Goal: Task Accomplishment & Management: Manage account settings

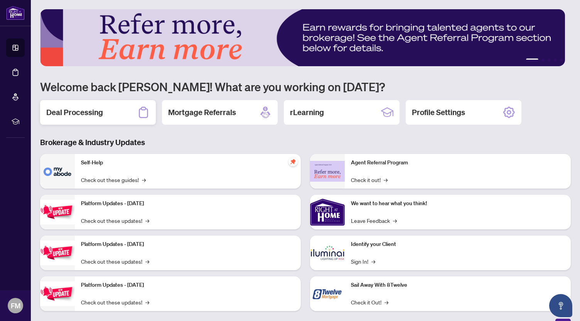
click at [113, 115] on div "Deal Processing" at bounding box center [98, 112] width 116 height 25
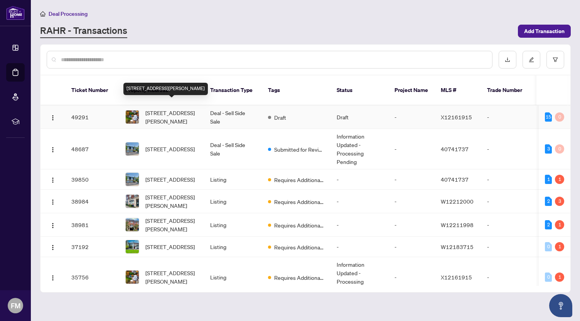
click at [153, 109] on span "[STREET_ADDRESS][PERSON_NAME]" at bounding box center [171, 117] width 52 height 17
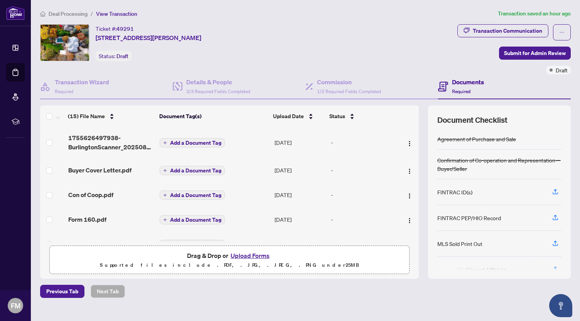
click at [250, 253] on button "Upload Forms" at bounding box center [250, 256] width 44 height 10
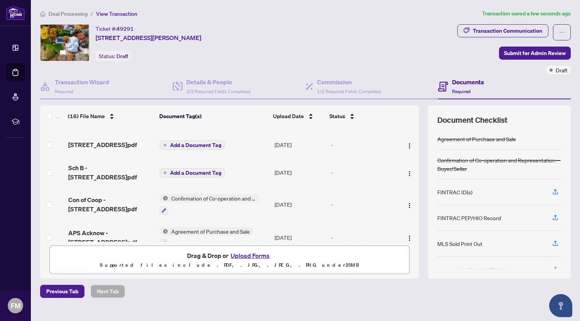
scroll to position [329, 0]
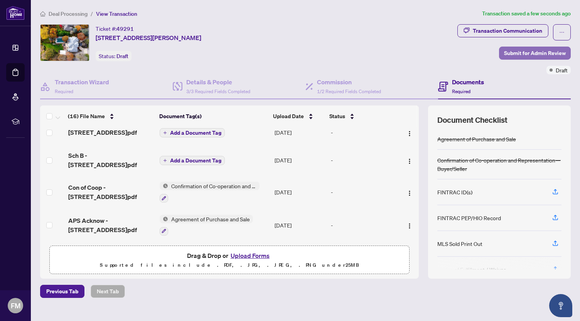
click at [511, 53] on span "Submit for Admin Review" at bounding box center [535, 53] width 62 height 12
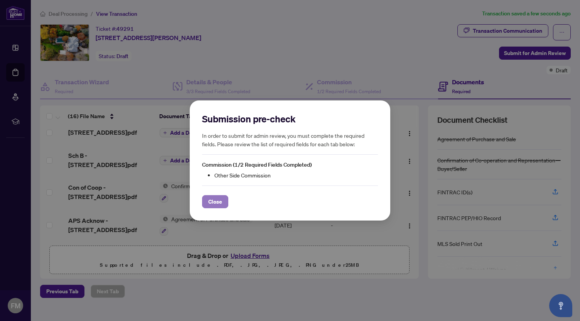
click at [218, 204] on span "Close" at bounding box center [215, 202] width 14 height 12
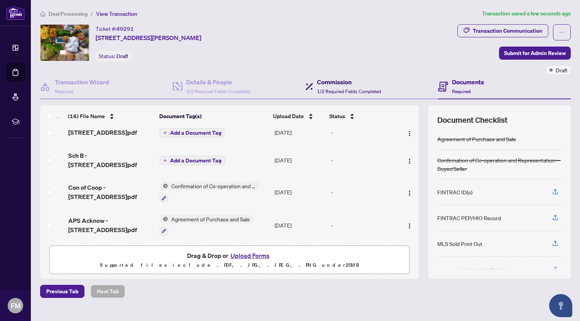
click at [343, 86] on div "Commission 1/2 Required Fields Completed" at bounding box center [349, 86] width 64 height 18
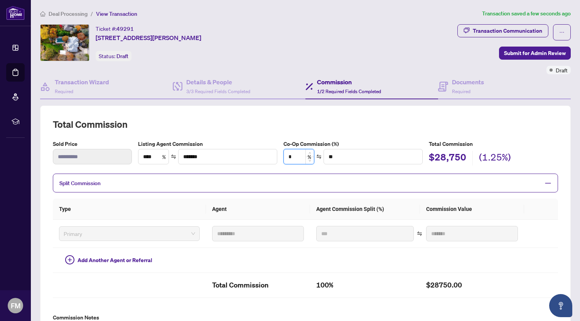
click at [297, 158] on input "*" at bounding box center [299, 157] width 30 height 15
type input "*"
click at [361, 179] on span "Split Commission" at bounding box center [299, 183] width 480 height 9
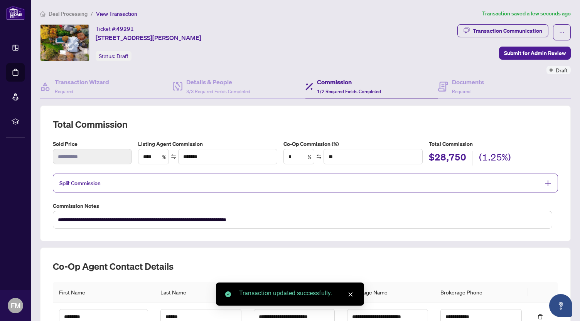
click at [178, 183] on span "Split Commission" at bounding box center [299, 183] width 480 height 9
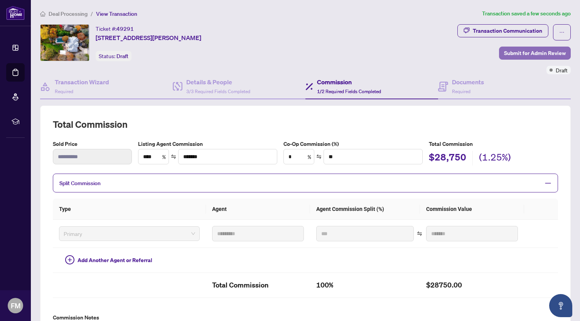
click at [521, 51] on span "Submit for Admin Review" at bounding box center [535, 53] width 62 height 12
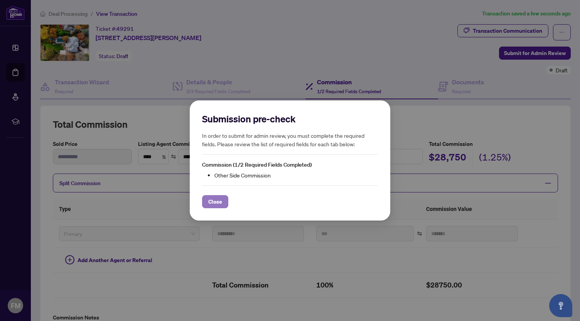
click at [216, 207] on span "Close" at bounding box center [215, 202] width 14 height 12
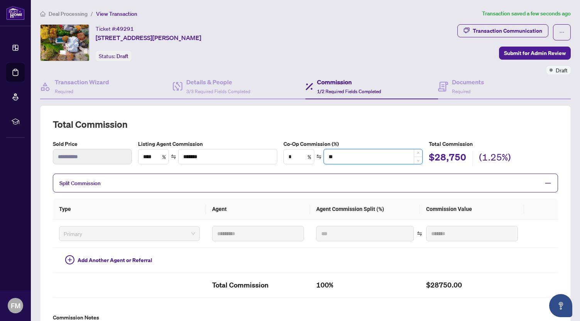
click at [343, 156] on input "**" at bounding box center [373, 157] width 98 height 15
click at [514, 50] on span "Submit for Admin Review" at bounding box center [535, 53] width 62 height 12
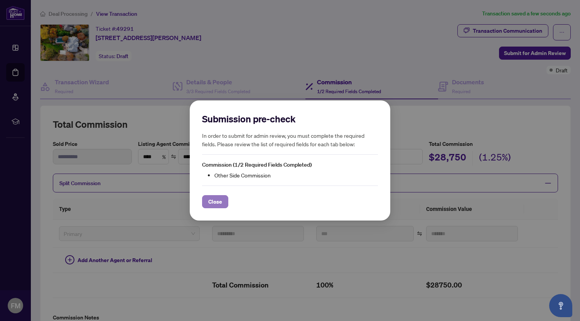
click at [205, 196] on button "Close" at bounding box center [215, 201] width 26 height 13
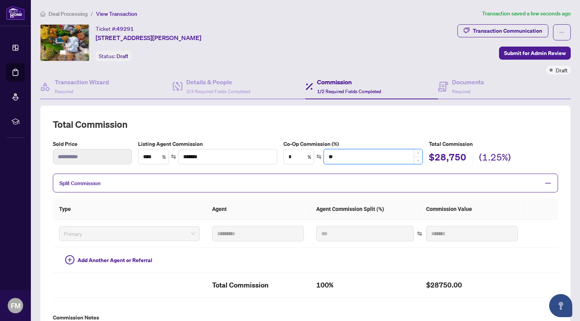
click at [345, 155] on input "**" at bounding box center [373, 157] width 98 height 15
click at [266, 155] on input "*******" at bounding box center [227, 157] width 98 height 15
click at [354, 157] on input "**" at bounding box center [373, 157] width 98 height 15
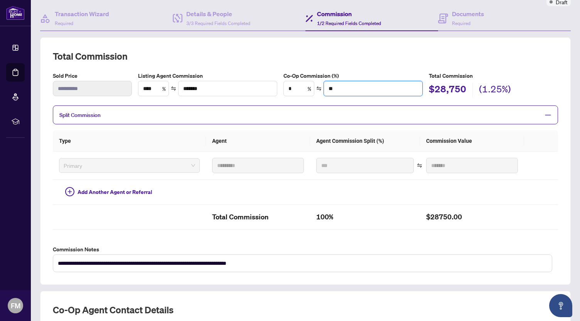
scroll to position [71, 0]
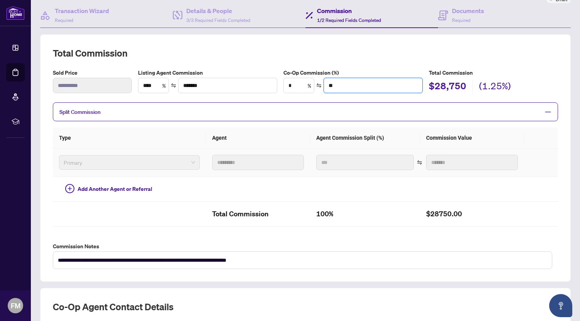
click at [150, 161] on span "Primary" at bounding box center [129, 163] width 131 height 12
click at [81, 109] on span "Split Commission" at bounding box center [79, 112] width 41 height 7
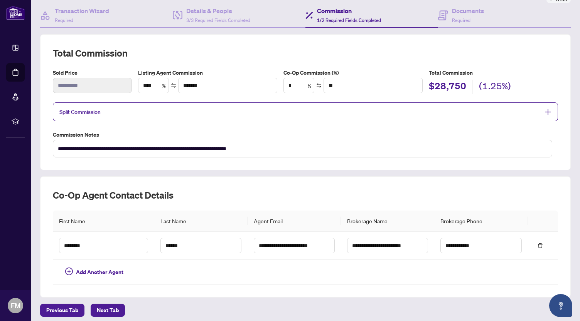
click at [129, 109] on span "Split Commission" at bounding box center [299, 112] width 480 height 9
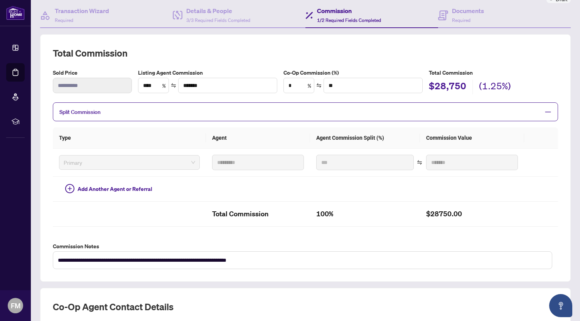
scroll to position [0, 0]
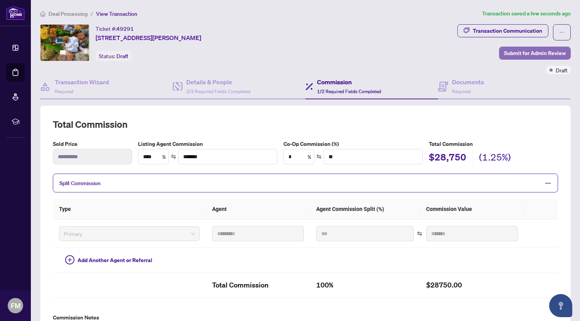
click at [526, 54] on span "Submit for Admin Review" at bounding box center [535, 53] width 62 height 12
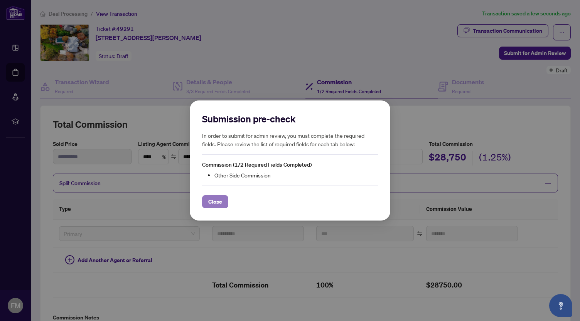
click at [210, 203] on span "Close" at bounding box center [215, 202] width 14 height 12
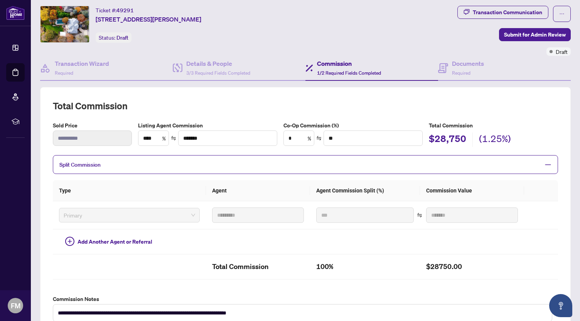
scroll to position [22, 0]
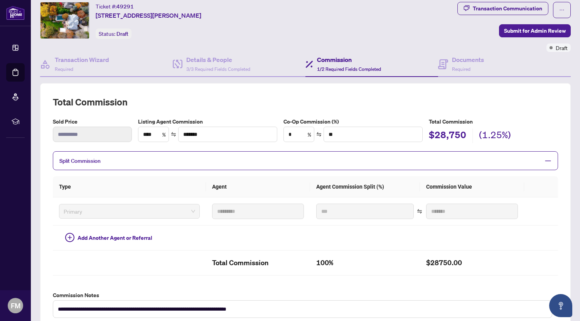
click at [544, 158] on icon "minus" at bounding box center [547, 161] width 7 height 7
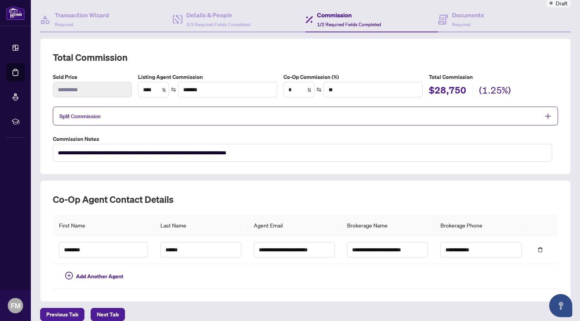
scroll to position [52, 0]
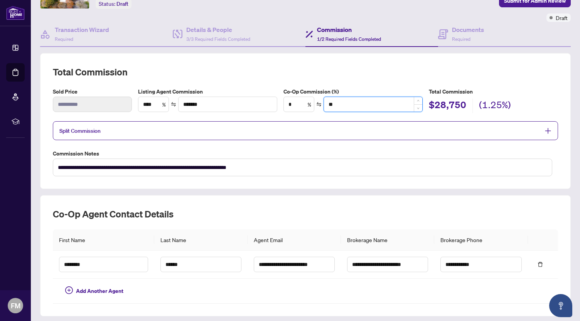
click at [352, 106] on input "**" at bounding box center [373, 104] width 98 height 15
drag, startPoint x: 299, startPoint y: 104, endPoint x: 281, endPoint y: 104, distance: 17.4
click at [281, 104] on div "Co-Op Commission (%) * % **" at bounding box center [352, 100] width 145 height 26
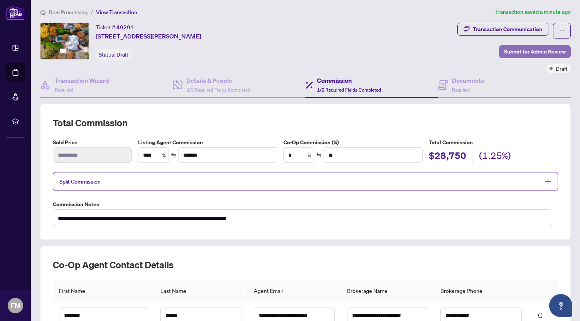
click at [539, 50] on span "Submit for Admin Review" at bounding box center [535, 51] width 62 height 12
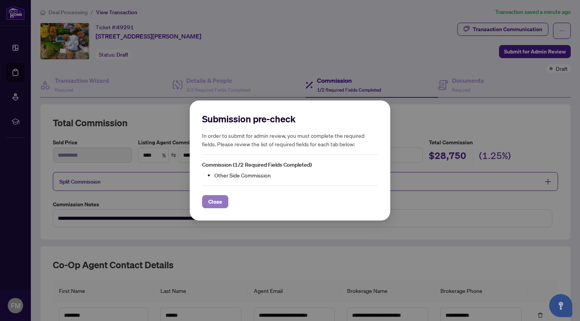
click at [214, 202] on span "Close" at bounding box center [215, 202] width 14 height 12
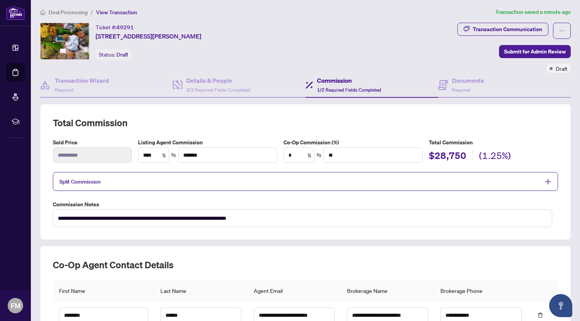
scroll to position [2, 0]
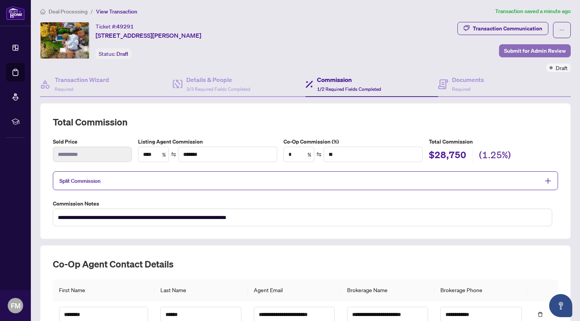
click at [522, 50] on span "Submit for Admin Review" at bounding box center [535, 51] width 62 height 12
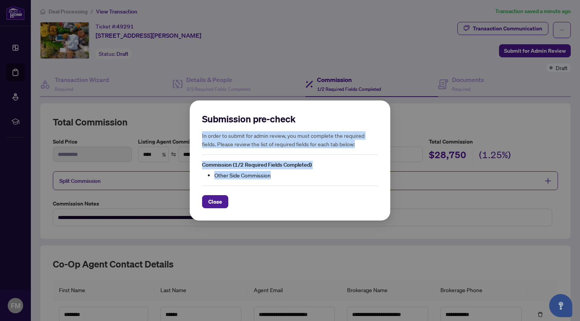
drag, startPoint x: 276, startPoint y: 176, endPoint x: 234, endPoint y: 145, distance: 52.3
click at [199, 137] on div "Submission pre-check In order to submit for admin review, you must complete the…" at bounding box center [290, 161] width 200 height 120
copy div "In order to submit for admin review, you must complete the required fields. Ple…"
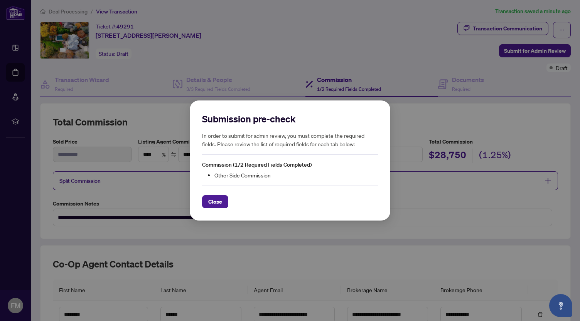
click at [415, 235] on div "Submission pre-check In order to submit for admin review, you must complete the…" at bounding box center [290, 160] width 580 height 321
click at [218, 202] on span "Close" at bounding box center [215, 202] width 14 height 12
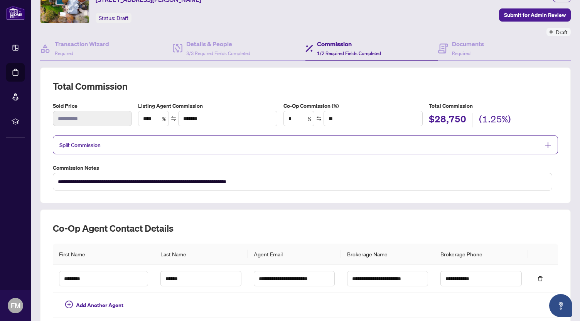
scroll to position [48, 0]
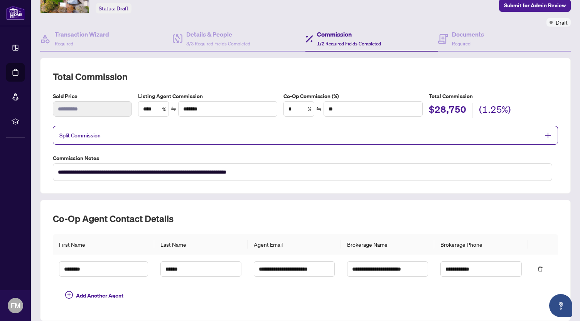
click at [530, 136] on span "Split Commission" at bounding box center [299, 135] width 480 height 9
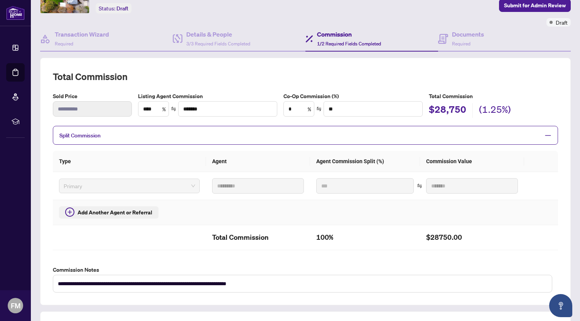
click at [72, 208] on icon "plus-circle" at bounding box center [69, 212] width 9 height 9
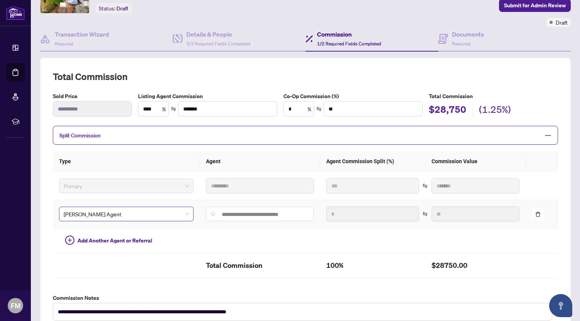
click at [115, 213] on span "[PERSON_NAME] Agent" at bounding box center [126, 214] width 125 height 12
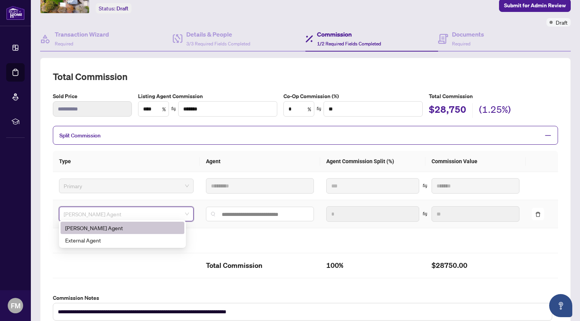
click at [115, 213] on span "[PERSON_NAME] Agent" at bounding box center [126, 214] width 125 height 12
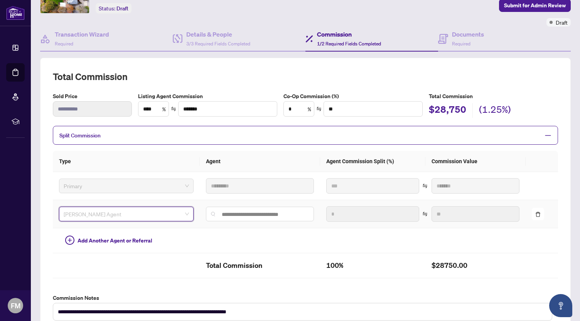
click at [131, 218] on div "[PERSON_NAME] Agent" at bounding box center [126, 214] width 134 height 15
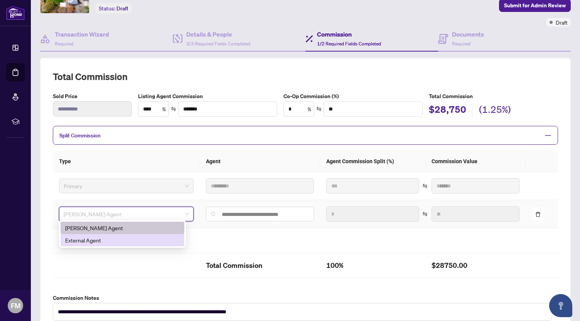
click at [121, 241] on div "External Agent" at bounding box center [122, 240] width 114 height 8
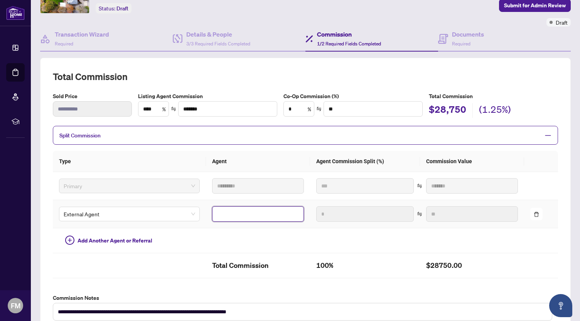
click at [227, 212] on input "text" at bounding box center [258, 214] width 92 height 15
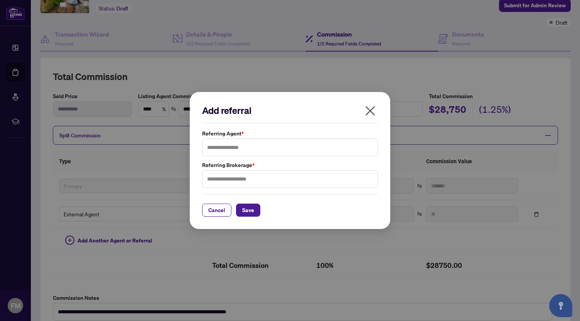
click at [190, 209] on div "Add referral Referring Agent * Referring Brokerage * Cancel Save Cancel OK" at bounding box center [290, 160] width 200 height 137
click at [217, 210] on span "Cancel" at bounding box center [216, 210] width 17 height 12
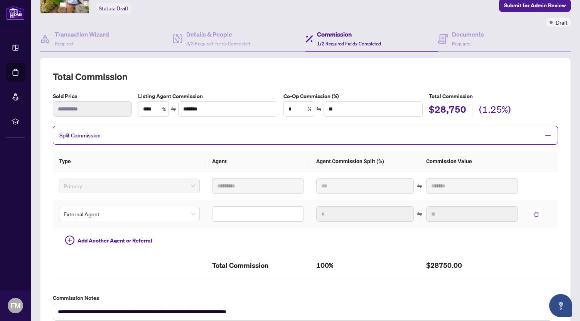
click at [533, 213] on icon "delete" at bounding box center [535, 214] width 5 height 5
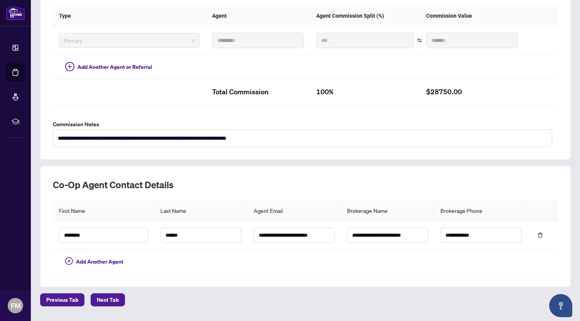
scroll to position [16, 0]
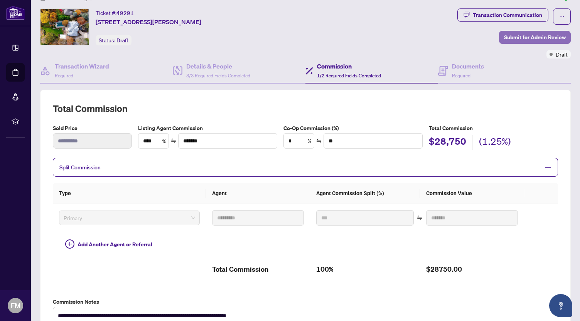
click at [529, 40] on span "Submit for Admin Review" at bounding box center [535, 37] width 62 height 12
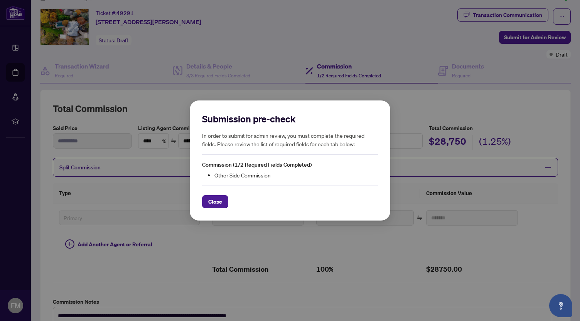
drag, startPoint x: 219, startPoint y: 204, endPoint x: 205, endPoint y: 128, distance: 76.9
click at [219, 204] on span "Close" at bounding box center [215, 202] width 14 height 12
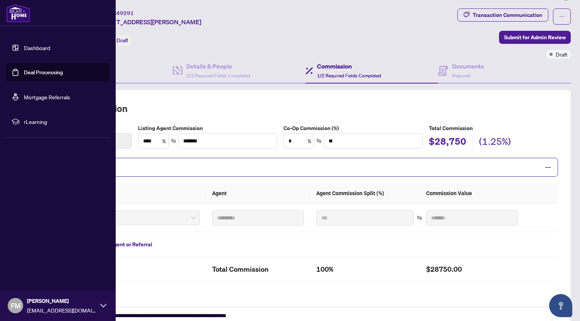
click at [31, 70] on link "Deal Processing" at bounding box center [43, 72] width 39 height 7
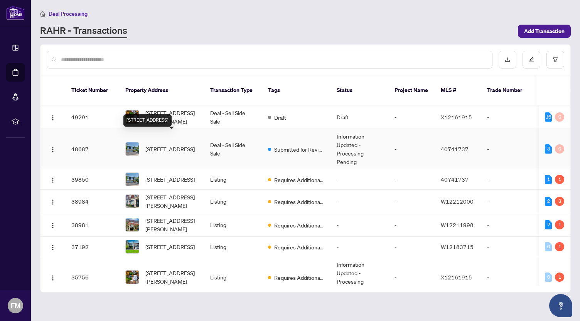
click at [170, 145] on span "[STREET_ADDRESS]" at bounding box center [169, 149] width 49 height 8
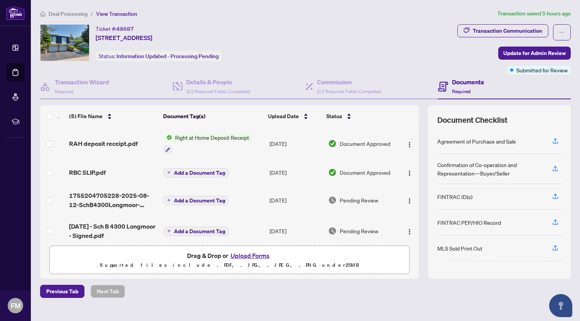
click at [319, 32] on div "Ticket #: 48687 [STREET_ADDRESS] Status: Information Updated - Processing Pendi…" at bounding box center [247, 42] width 414 height 37
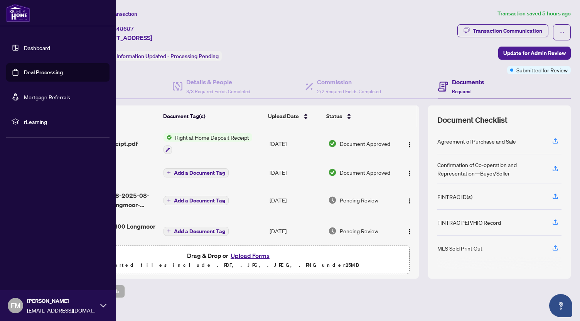
click at [36, 72] on link "Deal Processing" at bounding box center [43, 72] width 39 height 7
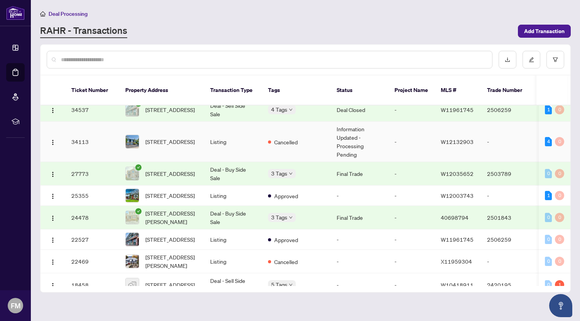
scroll to position [197, 0]
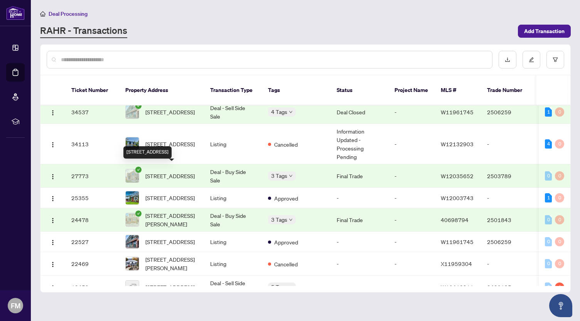
click at [170, 172] on span "[STREET_ADDRESS]" at bounding box center [169, 176] width 49 height 8
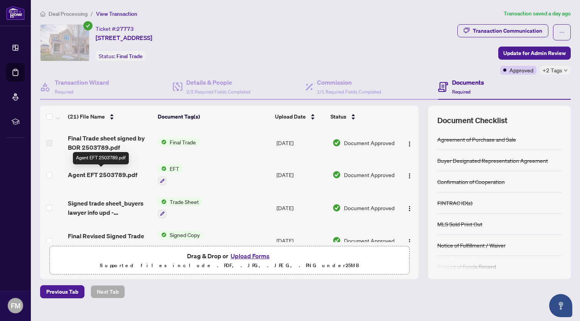
click at [100, 171] on span "Agent EFT 2503789.pdf" at bounding box center [102, 174] width 69 height 9
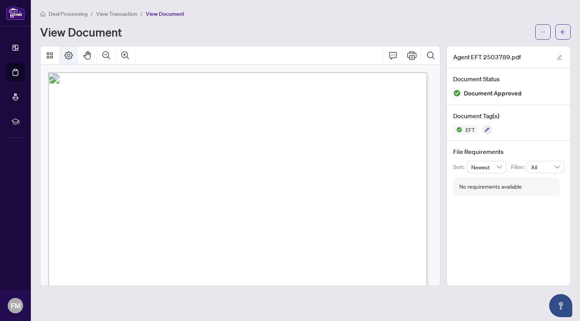
click at [69, 55] on icon "Page Layout" at bounding box center [68, 55] width 9 height 9
click at [412, 53] on icon "Print" at bounding box center [411, 55] width 9 height 9
click at [413, 57] on icon "Print" at bounding box center [411, 55] width 9 height 9
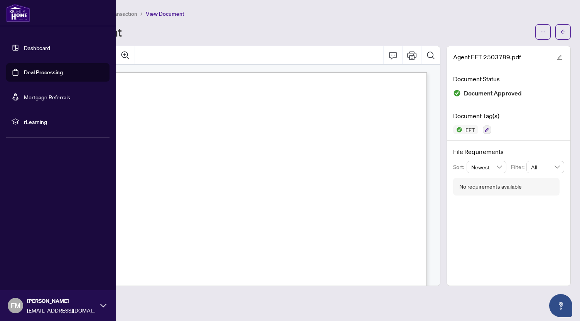
click at [50, 72] on link "Deal Processing" at bounding box center [43, 72] width 39 height 7
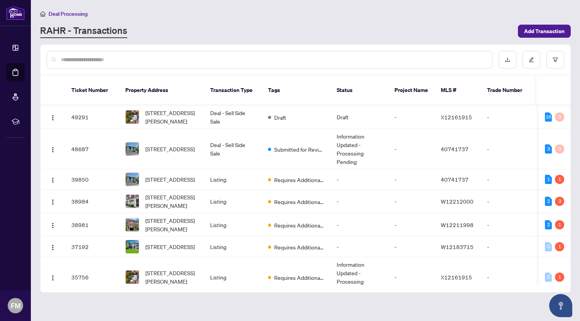
drag, startPoint x: 570, startPoint y: 121, endPoint x: 573, endPoint y: 146, distance: 25.6
click at [573, 146] on main "Deal Processing [PERSON_NAME] - Transactions Add Transaction Ticket Number Prop…" at bounding box center [305, 160] width 549 height 321
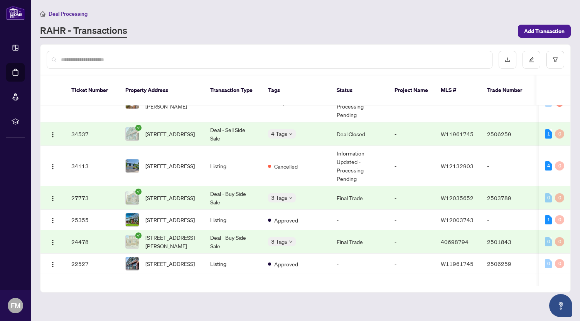
scroll to position [190, 0]
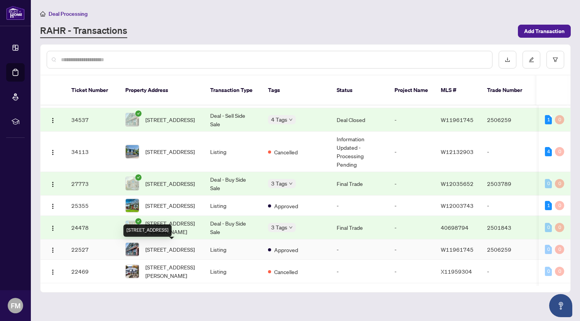
click at [168, 249] on span "[STREET_ADDRESS]" at bounding box center [169, 249] width 49 height 8
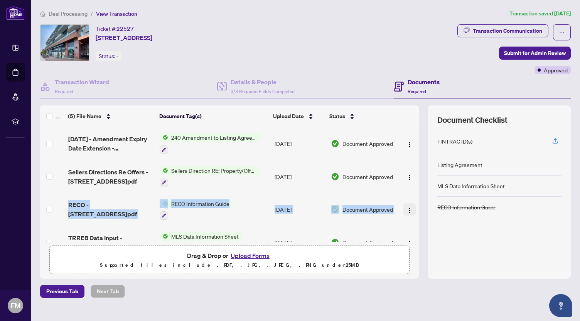
drag, startPoint x: 409, startPoint y: 178, endPoint x: 402, endPoint y: 214, distance: 36.9
click at [402, 215] on tbody "[DATE] - Amendment Expiry Date Extension - Lakeshore.pdf 240 Amendment to Listi…" at bounding box center [229, 209] width 378 height 165
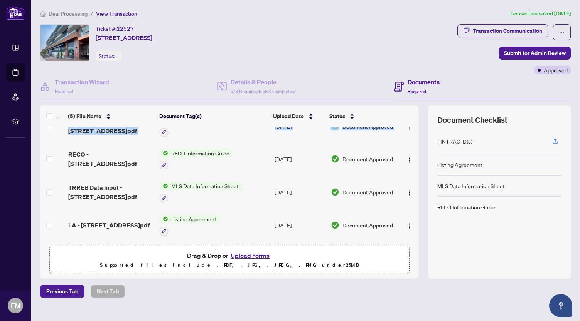
drag, startPoint x: 410, startPoint y: 191, endPoint x: 408, endPoint y: 239, distance: 47.8
click at [408, 239] on div "[DATE] - Amendment Expiry Date Extension - Lakeshore.pdf 240 Amendment to Listi…" at bounding box center [229, 184] width 378 height 115
click at [404, 214] on td at bounding box center [408, 225] width 20 height 33
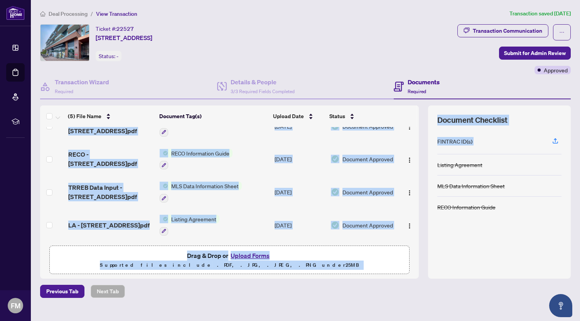
drag, startPoint x: 413, startPoint y: 223, endPoint x: 418, endPoint y: 156, distance: 67.7
click at [418, 156] on div "(5) File Name Document Tag(s) Upload Date Status [DATE] - Amendment Expiry Date…" at bounding box center [305, 192] width 530 height 173
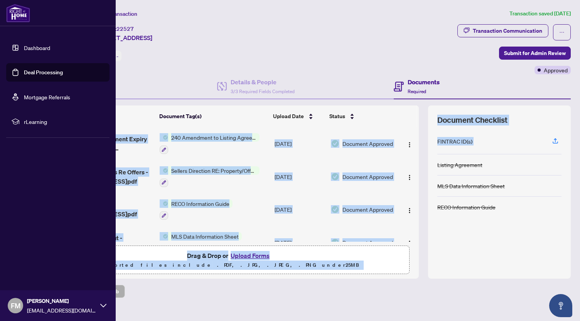
click at [29, 71] on link "Deal Processing" at bounding box center [43, 72] width 39 height 7
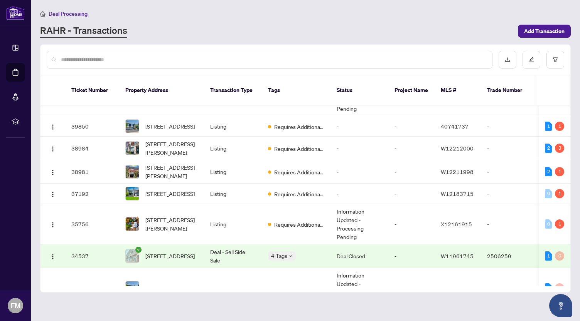
scroll to position [112, 0]
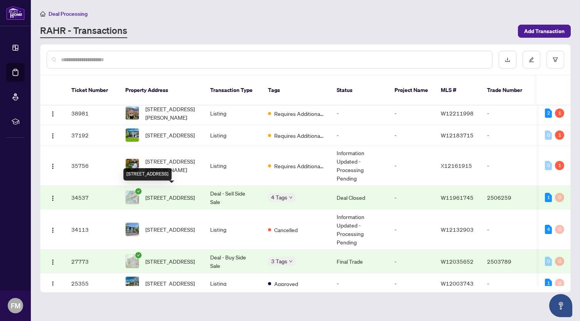
click at [174, 195] on span "[STREET_ADDRESS]" at bounding box center [169, 197] width 49 height 8
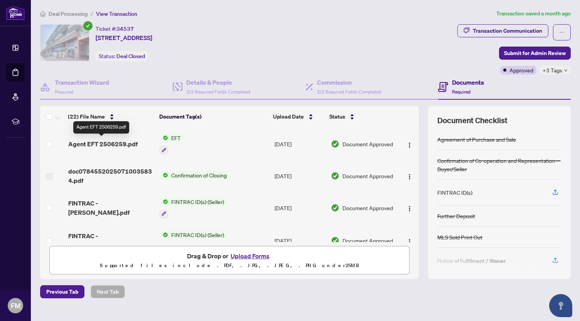
click at [90, 141] on span "Agent EFT 2506259.pdf" at bounding box center [102, 143] width 69 height 9
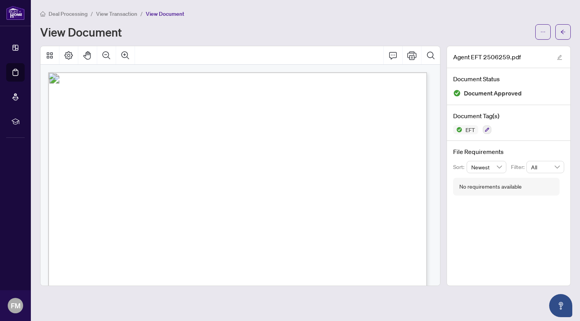
drag, startPoint x: 151, startPoint y: 120, endPoint x: 100, endPoint y: 119, distance: 51.3
click at [100, 72] on p "Right at Home Realty PAID BY E.F.T. [DATE] One Thousand One Hundred Eighty Six …" at bounding box center [352, 72] width 608 height 0
drag, startPoint x: 175, startPoint y: 119, endPoint x: 101, endPoint y: 119, distance: 73.6
click at [101, 72] on p "Right at Home Realty PAID BY E.F.T. [DATE] One Thousand One Hundred Eighty Six …" at bounding box center [352, 72] width 608 height 0
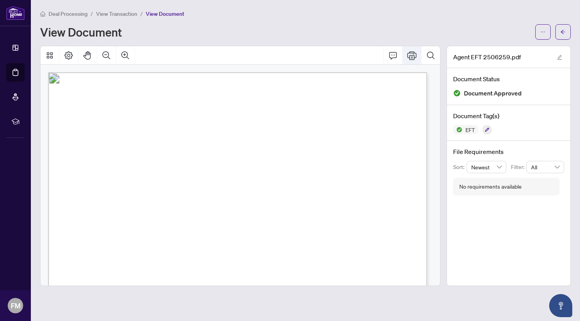
click at [414, 57] on icon "Print" at bounding box center [411, 55] width 9 height 9
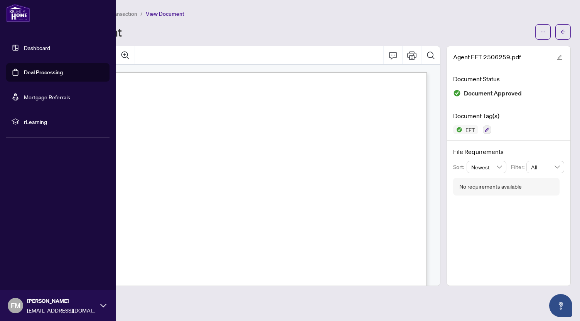
click at [27, 70] on link "Deal Processing" at bounding box center [43, 72] width 39 height 7
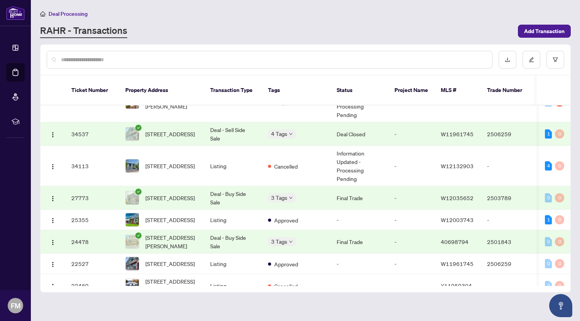
scroll to position [192, 0]
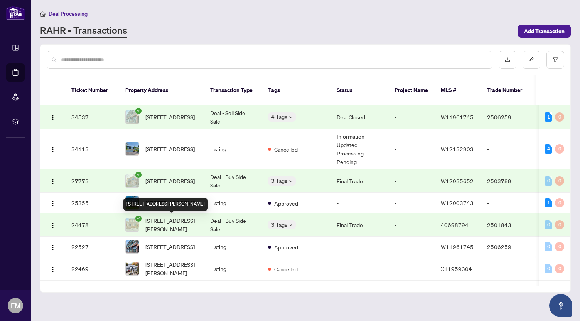
click at [176, 227] on span "[STREET_ADDRESS][PERSON_NAME]" at bounding box center [171, 225] width 52 height 17
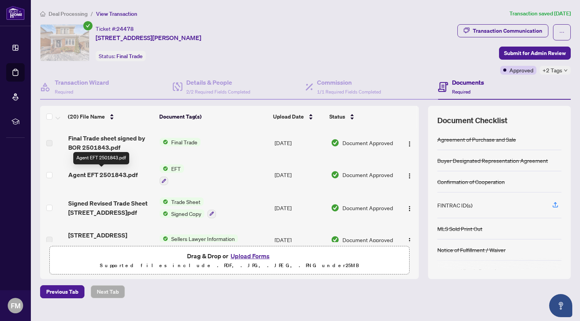
click at [113, 173] on span "Agent EFT 2501843.pdf" at bounding box center [102, 174] width 69 height 9
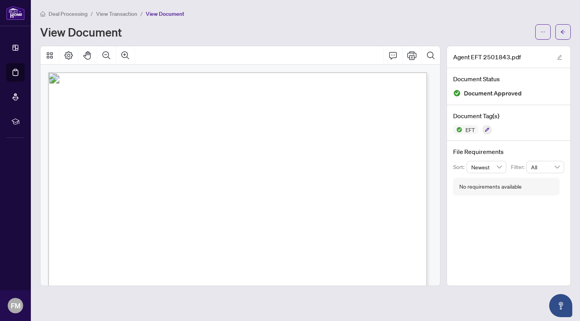
drag, startPoint x: 146, startPoint y: 118, endPoint x: 162, endPoint y: 134, distance: 22.6
drag, startPoint x: 145, startPoint y: 120, endPoint x: 102, endPoint y: 119, distance: 42.8
click at [102, 72] on p "Right at Home Realty PAID BY E.F.T. [DATE] Sixteen Thousand Eight Hundred Seven…" at bounding box center [352, 72] width 608 height 0
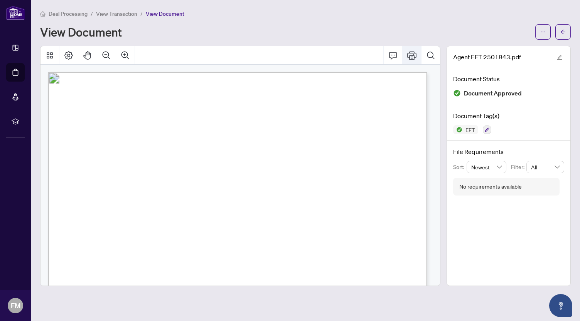
click at [413, 57] on icon "Print" at bounding box center [411, 55] width 9 height 9
